Goal: Information Seeking & Learning: Learn about a topic

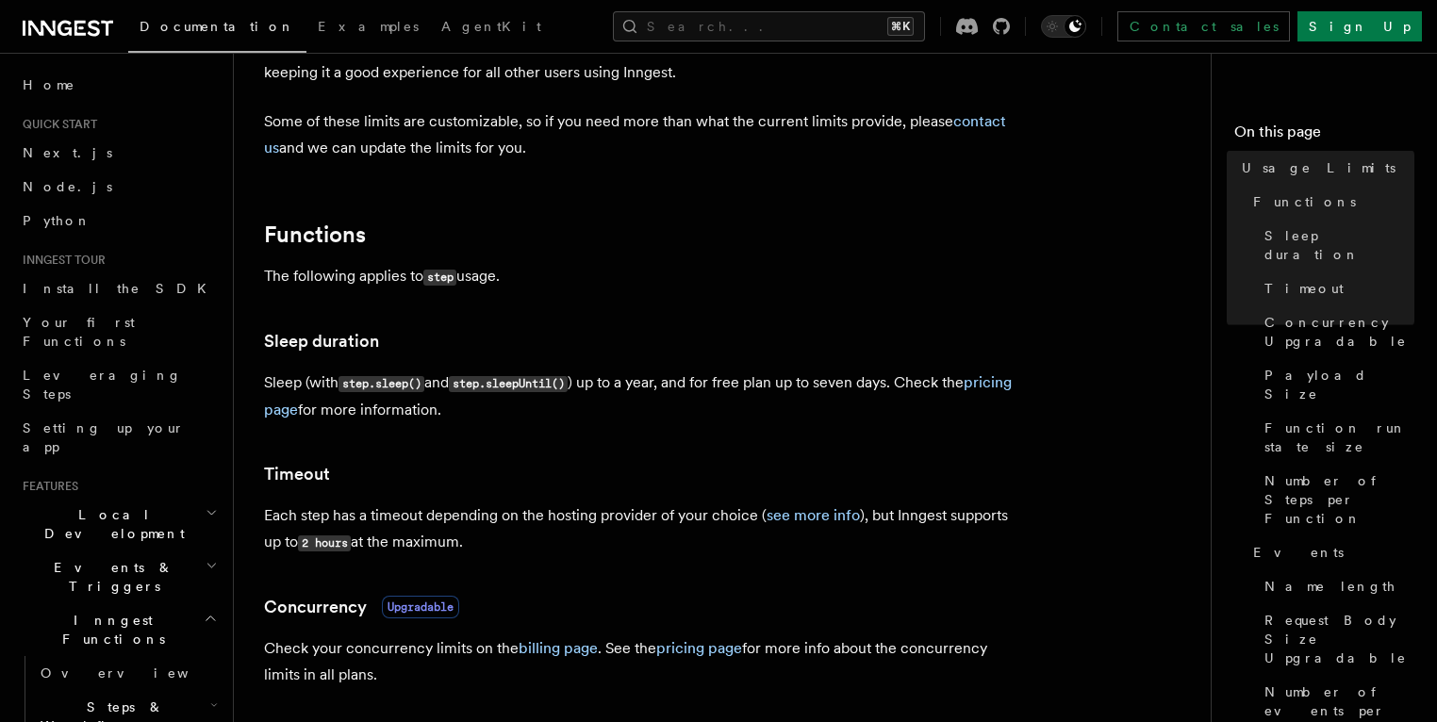
scroll to position [247, 0]
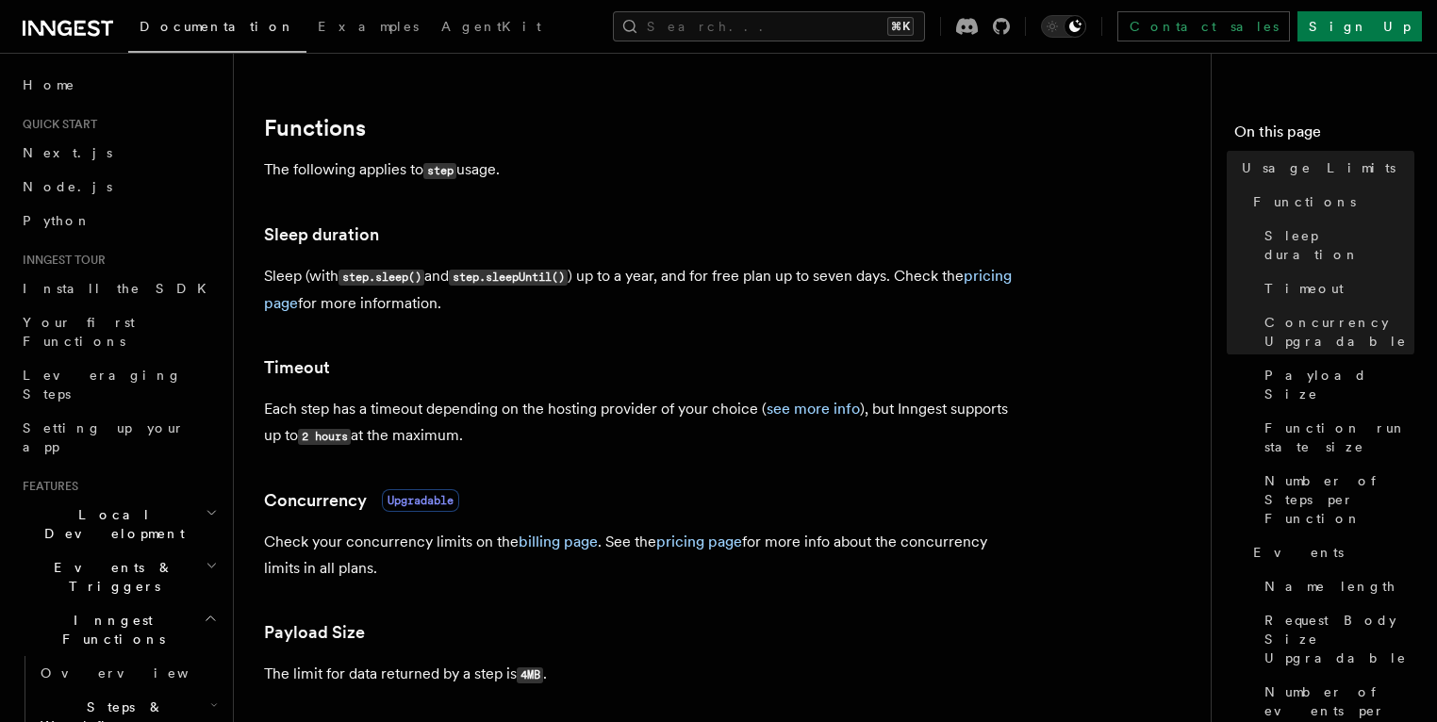
click at [507, 553] on p "Check your concurrency limits on the billing page . See the pricing page for mo…" at bounding box center [641, 555] width 754 height 53
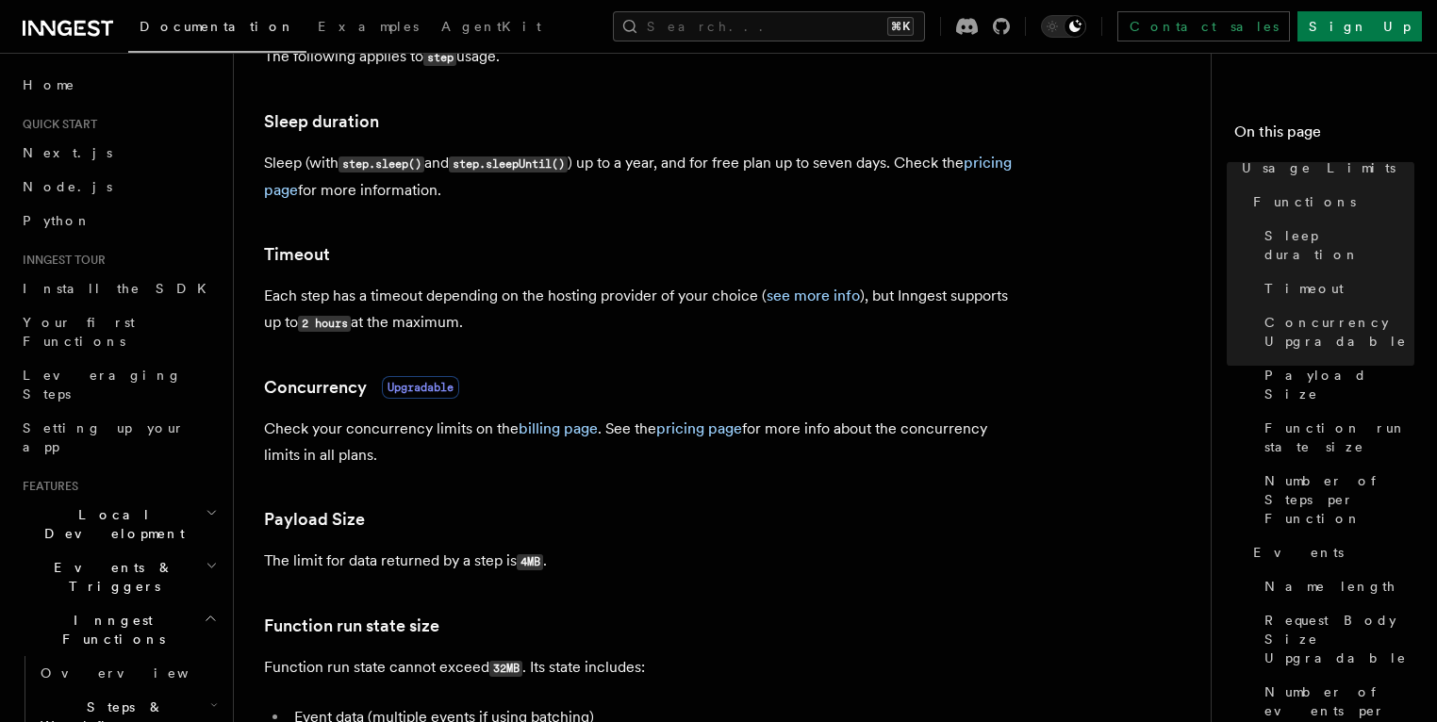
scroll to position [363, 0]
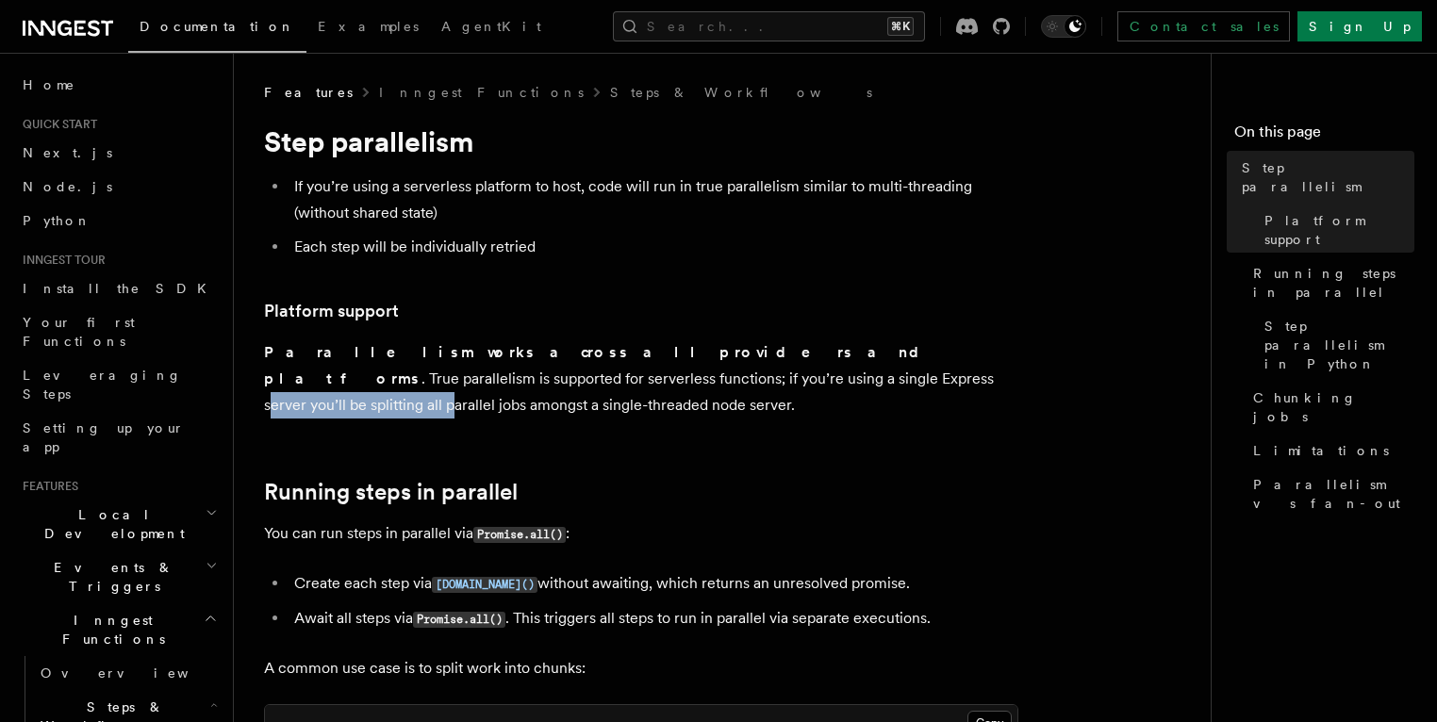
drag, startPoint x: 496, startPoint y: 385, endPoint x: 651, endPoint y: 389, distance: 154.7
click at [651, 389] on p "Parallelism works across all providers and platforms . True parallelism is supp…" at bounding box center [641, 378] width 754 height 79
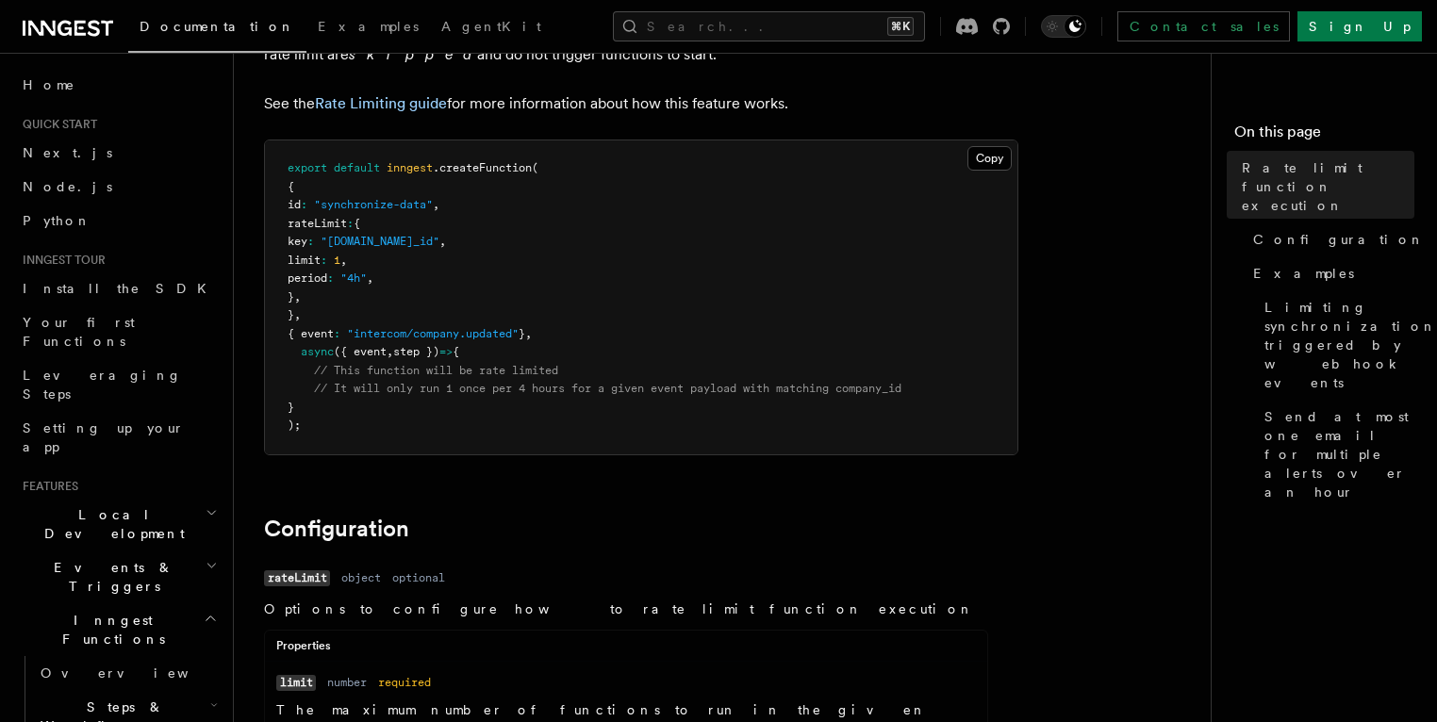
scroll to position [207, 0]
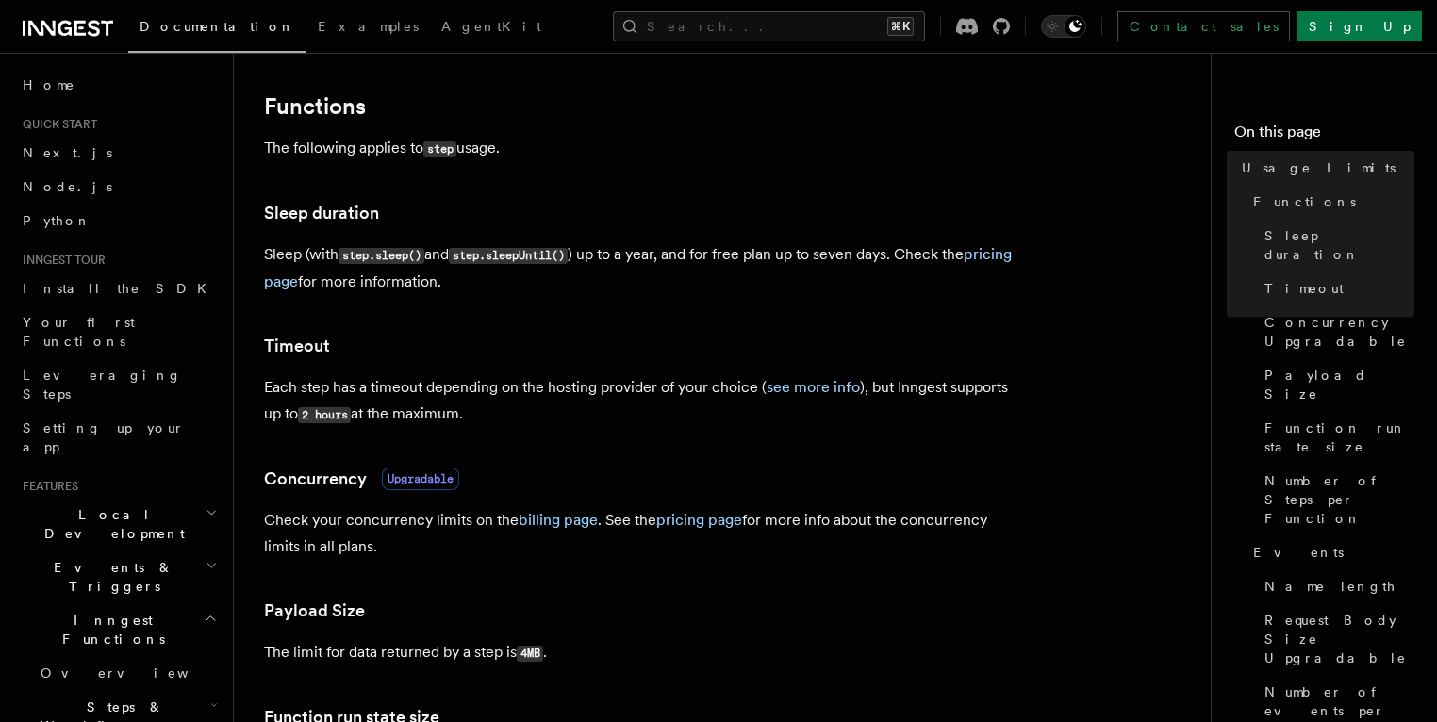
scroll to position [326, 0]
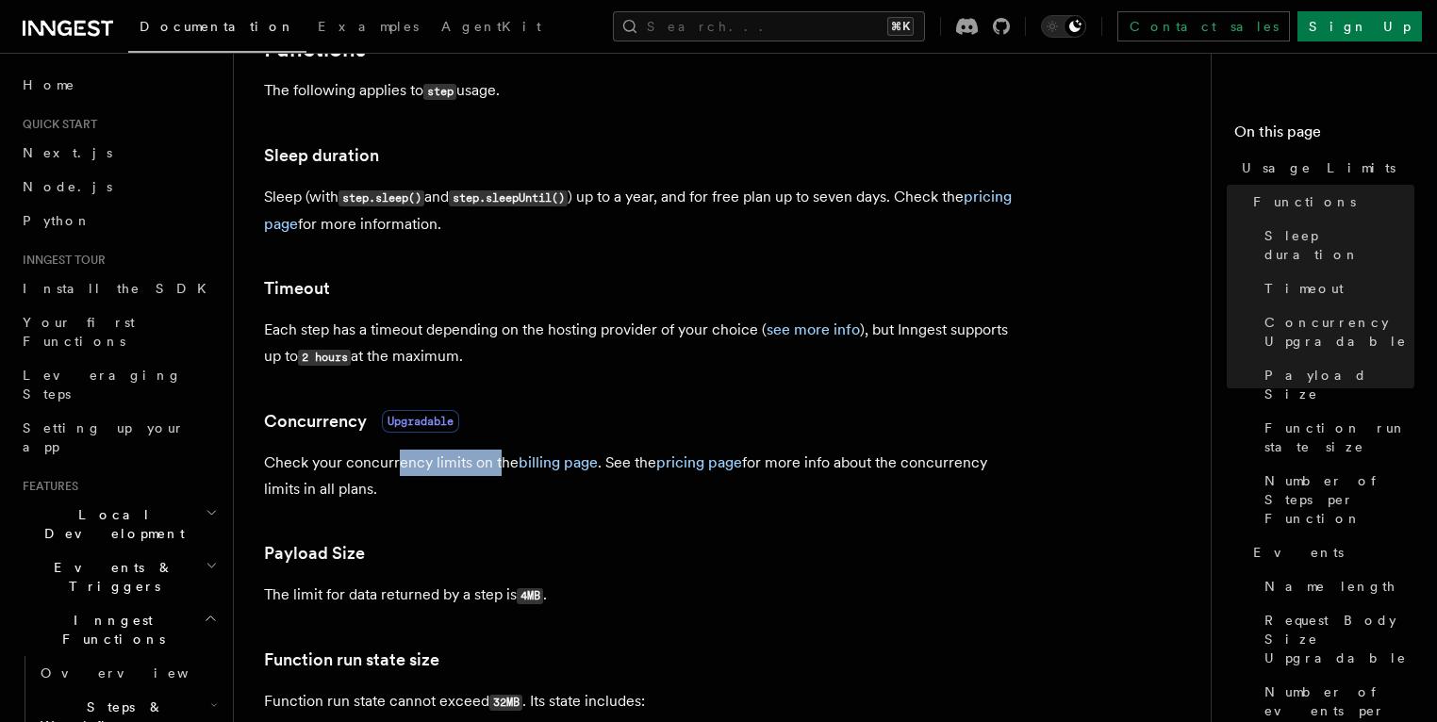
drag, startPoint x: 397, startPoint y: 462, endPoint x: 501, endPoint y: 472, distance: 104.2
click at [501, 472] on p "Check your concurrency limits on the billing page . See the pricing page for mo…" at bounding box center [641, 476] width 754 height 53
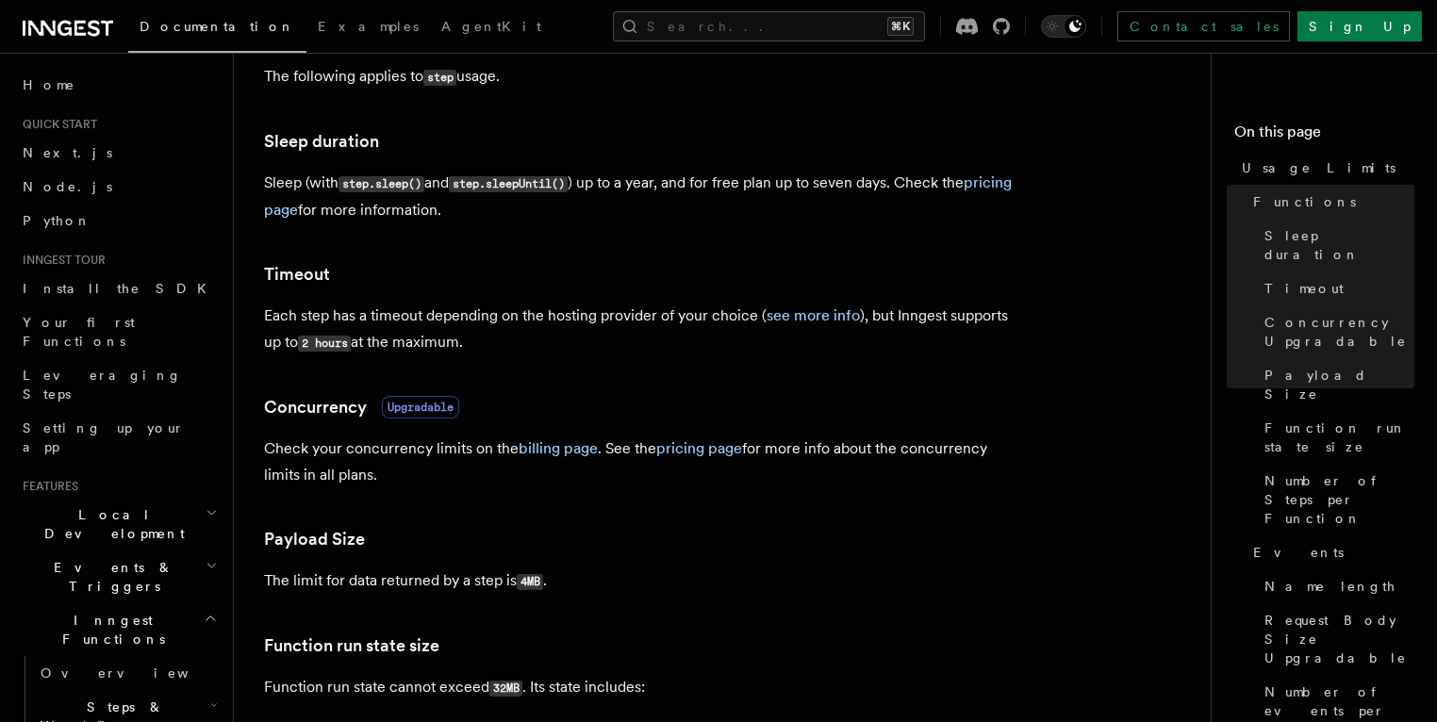
scroll to position [341, 0]
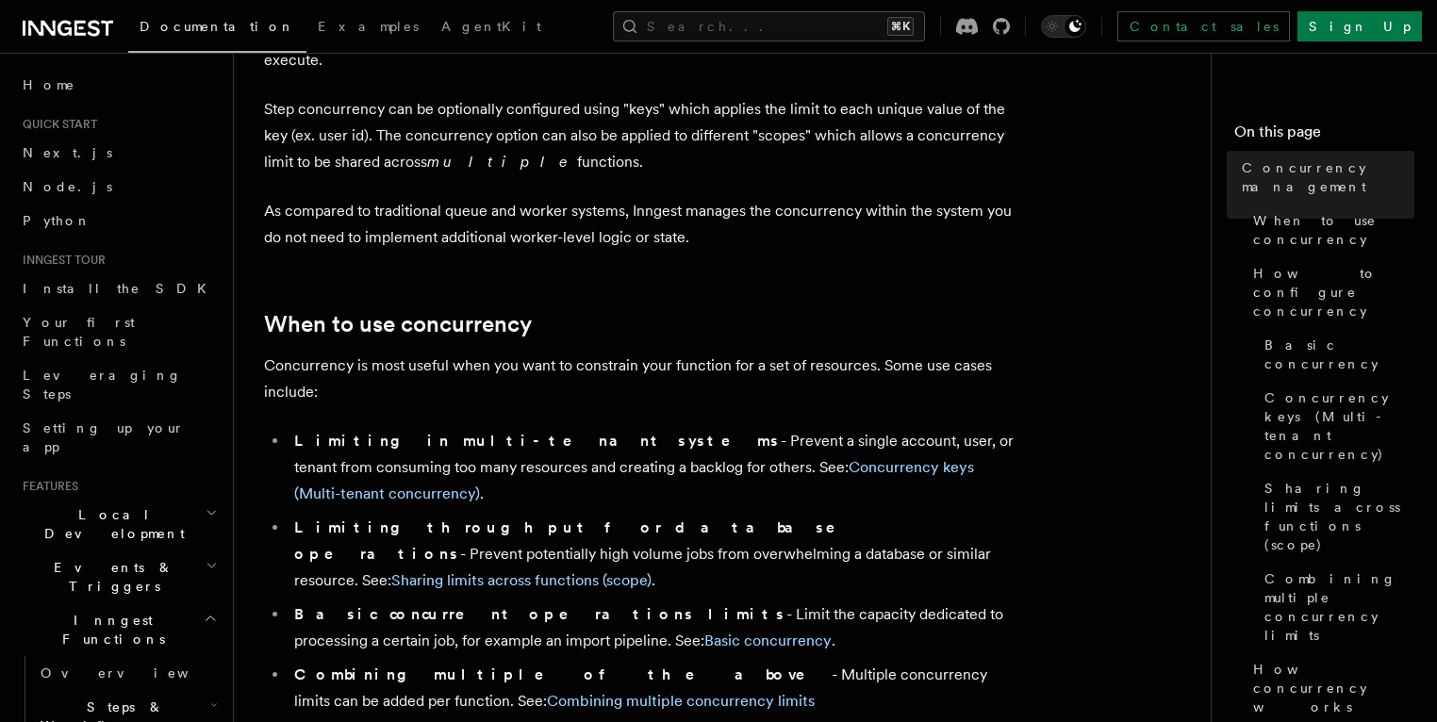
scroll to position [182, 0]
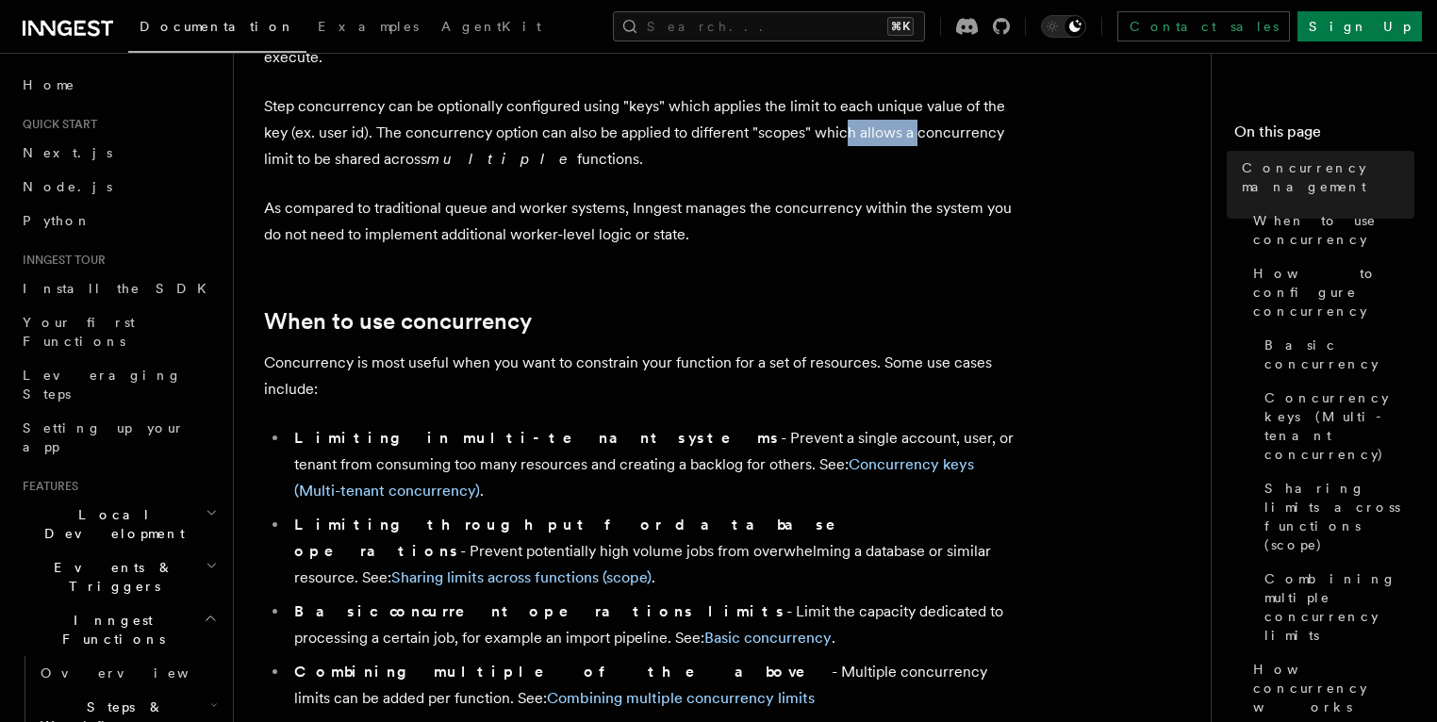
drag, startPoint x: 838, startPoint y: 113, endPoint x: 910, endPoint y: 114, distance: 71.7
click at [910, 114] on p "Step concurrency can be optionally configured using "keys" which applies the li…" at bounding box center [641, 132] width 754 height 79
drag, startPoint x: 435, startPoint y: 106, endPoint x: 607, endPoint y: 120, distance: 173.1
click at [607, 120] on p "Step concurrency can be optionally configured using "keys" which applies the li…" at bounding box center [641, 132] width 754 height 79
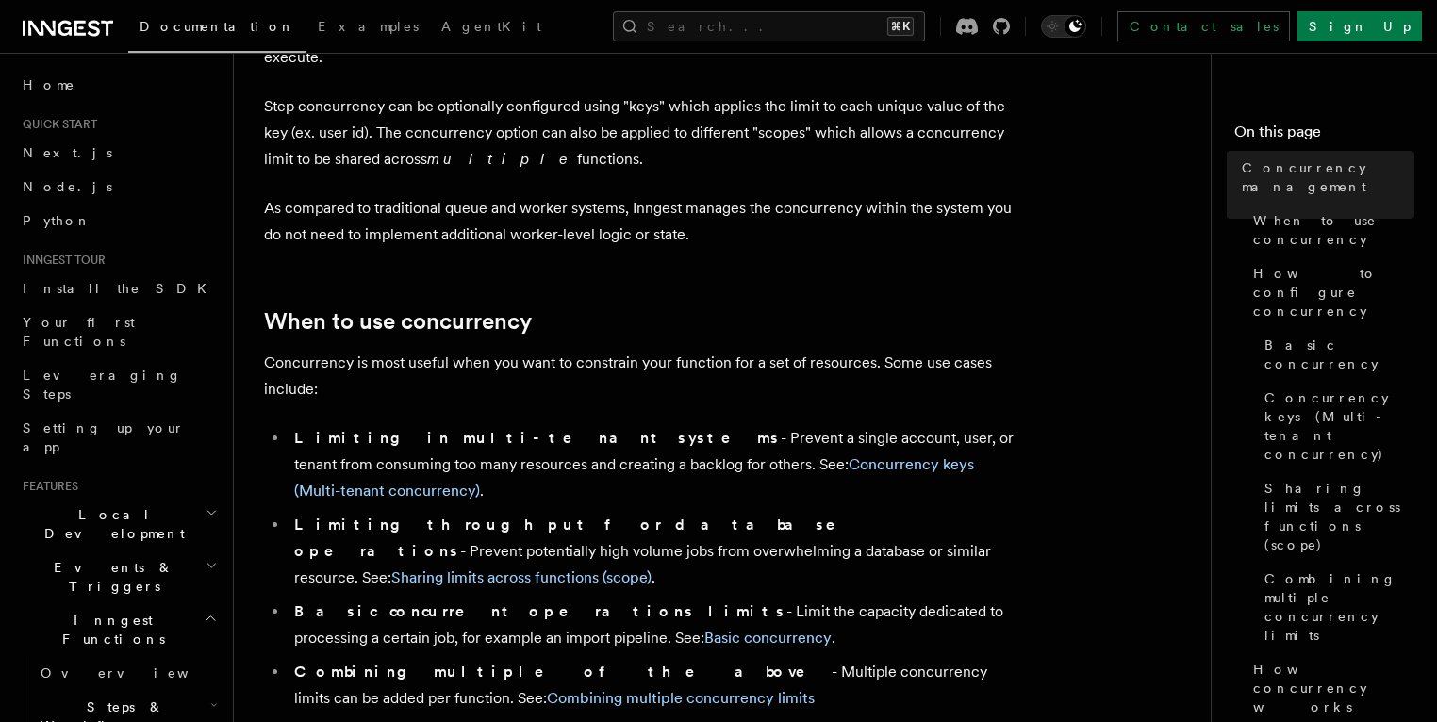
click at [607, 120] on p "Step concurrency can be optionally configured using "keys" which applies the li…" at bounding box center [641, 132] width 754 height 79
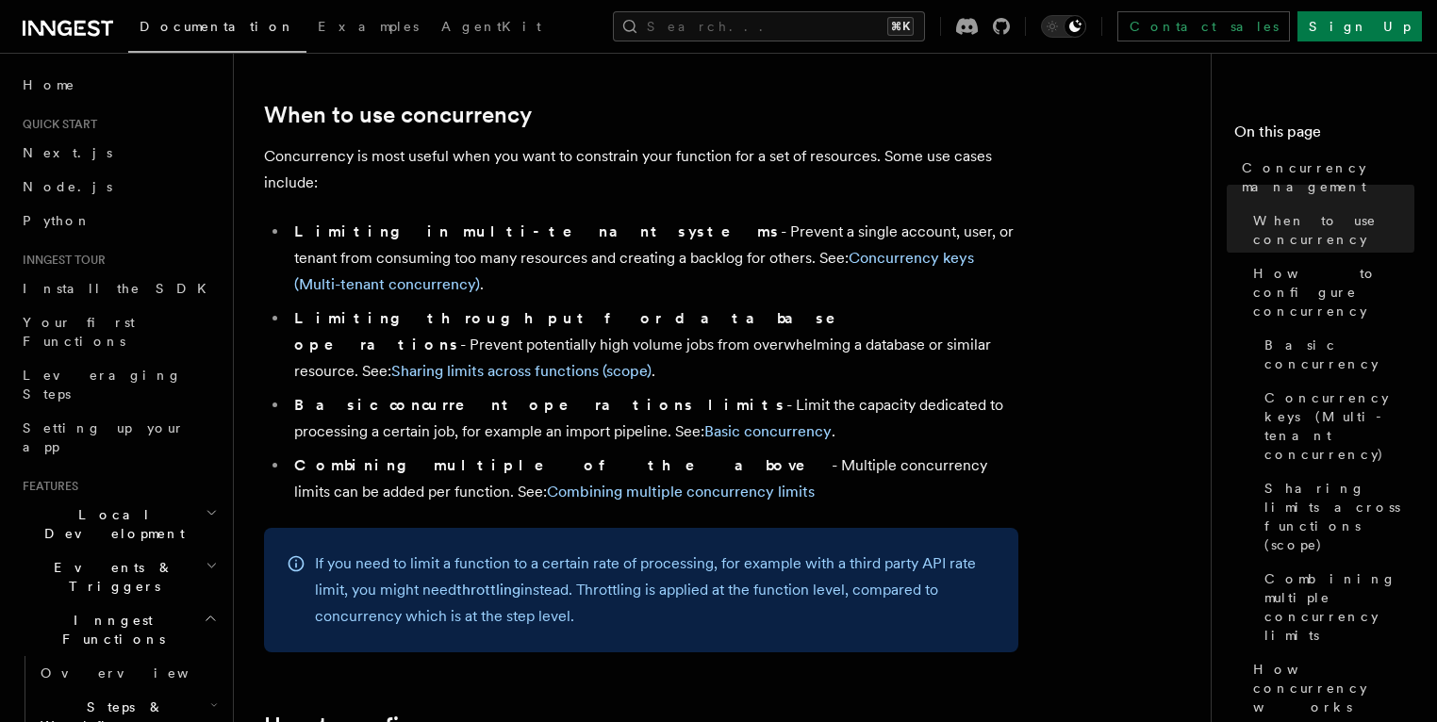
scroll to position [389, 0]
